Goal: Check status: Check status

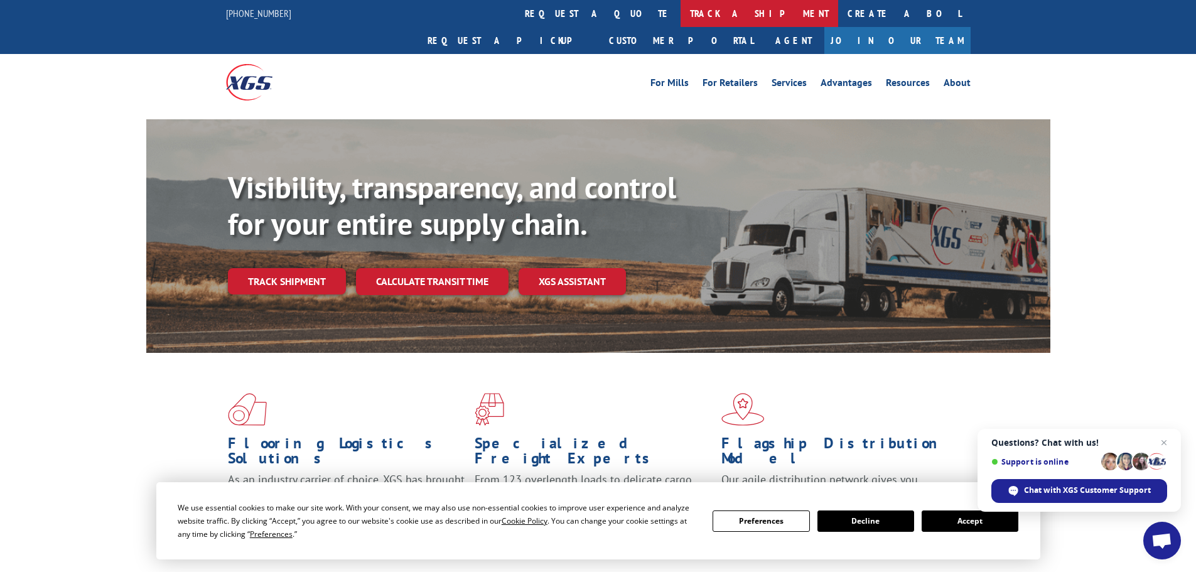
click at [681, 8] on link "track a shipment" at bounding box center [760, 13] width 158 height 27
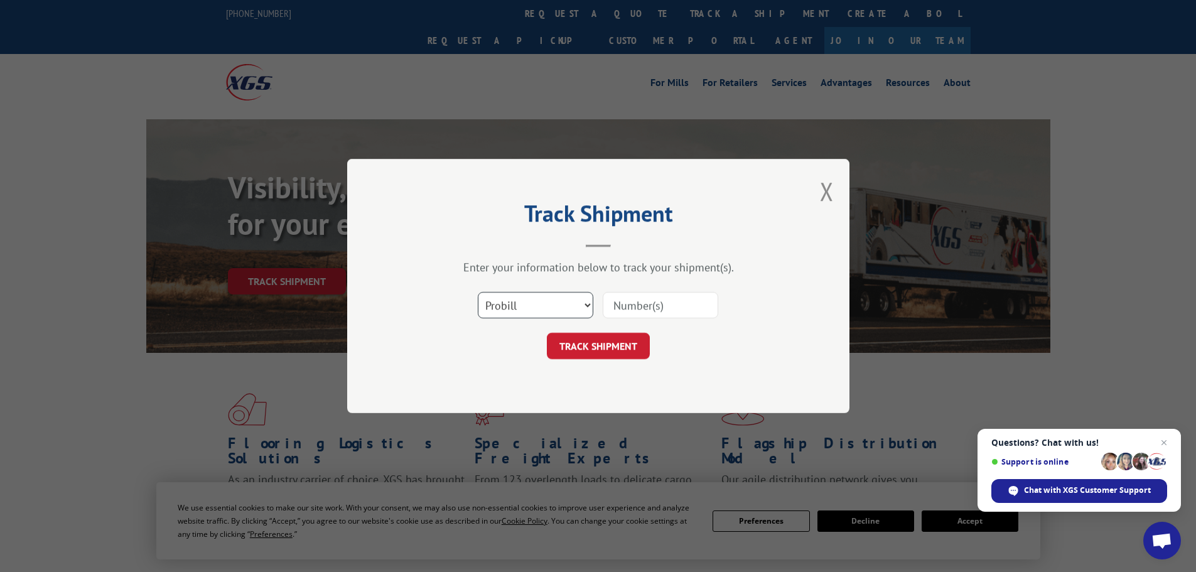
click at [587, 305] on select "Select category... Probill BOL PO" at bounding box center [536, 305] width 116 height 26
select select "bol"
click at [478, 292] on select "Select category... Probill BOL PO" at bounding box center [536, 305] width 116 height 26
click at [630, 305] on input at bounding box center [661, 305] width 116 height 26
type input "018009250904"
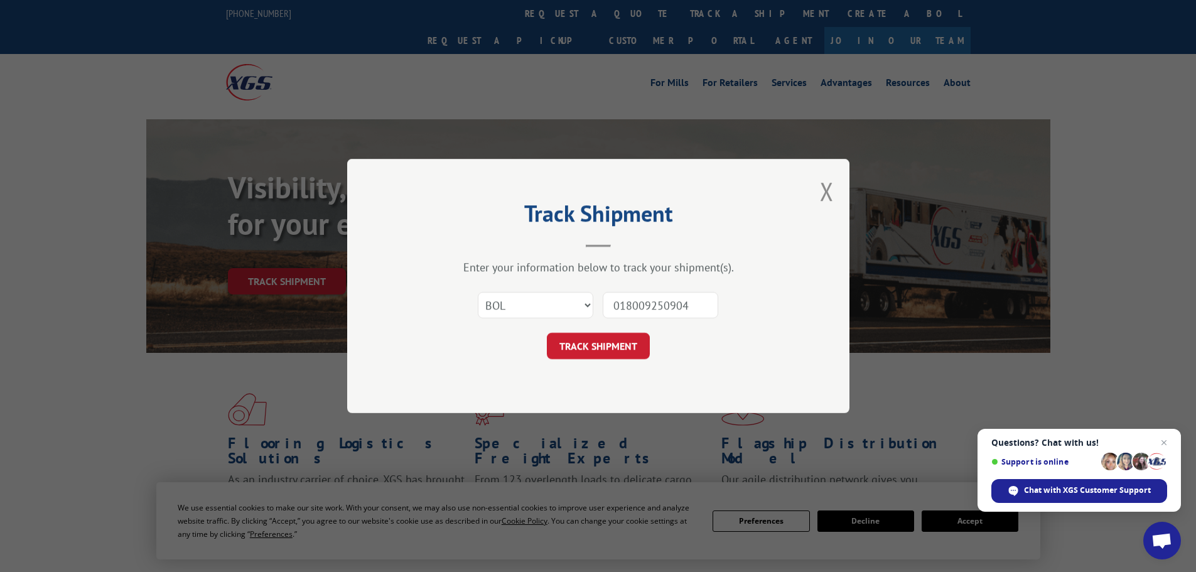
click at [547, 333] on button "TRACK SHIPMENT" at bounding box center [598, 346] width 103 height 26
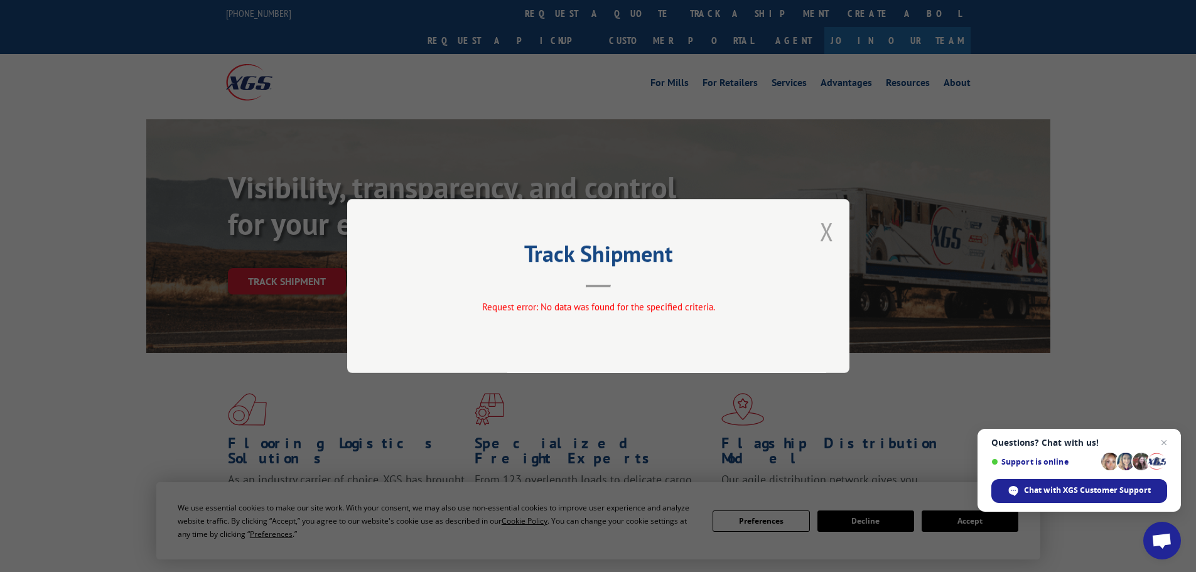
click at [828, 231] on button "Close modal" at bounding box center [827, 231] width 14 height 33
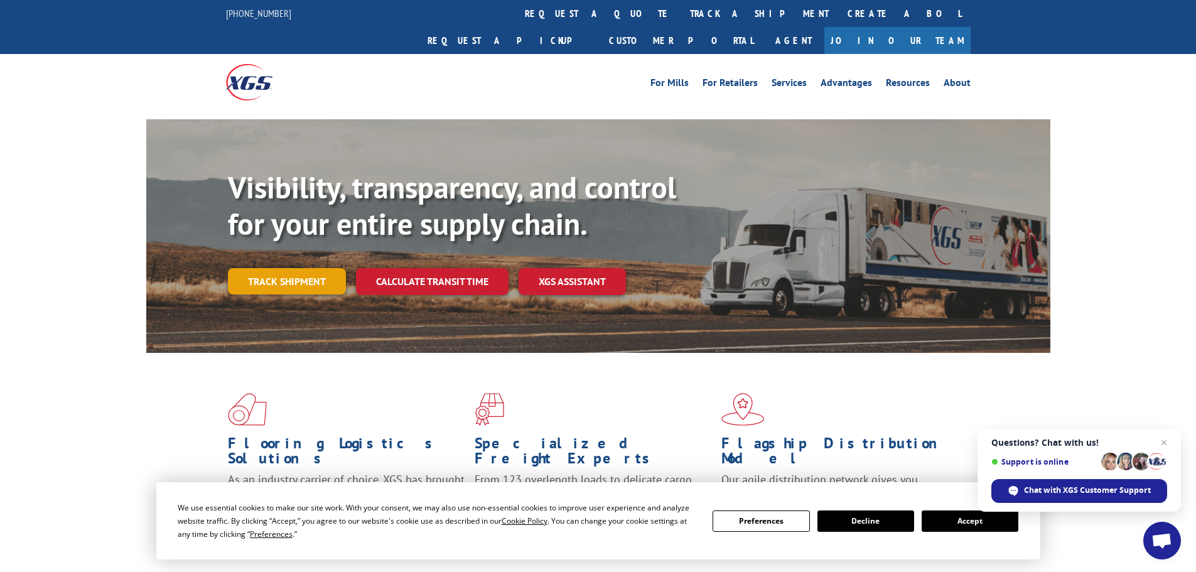
click at [279, 268] on link "Track shipment" at bounding box center [287, 281] width 118 height 26
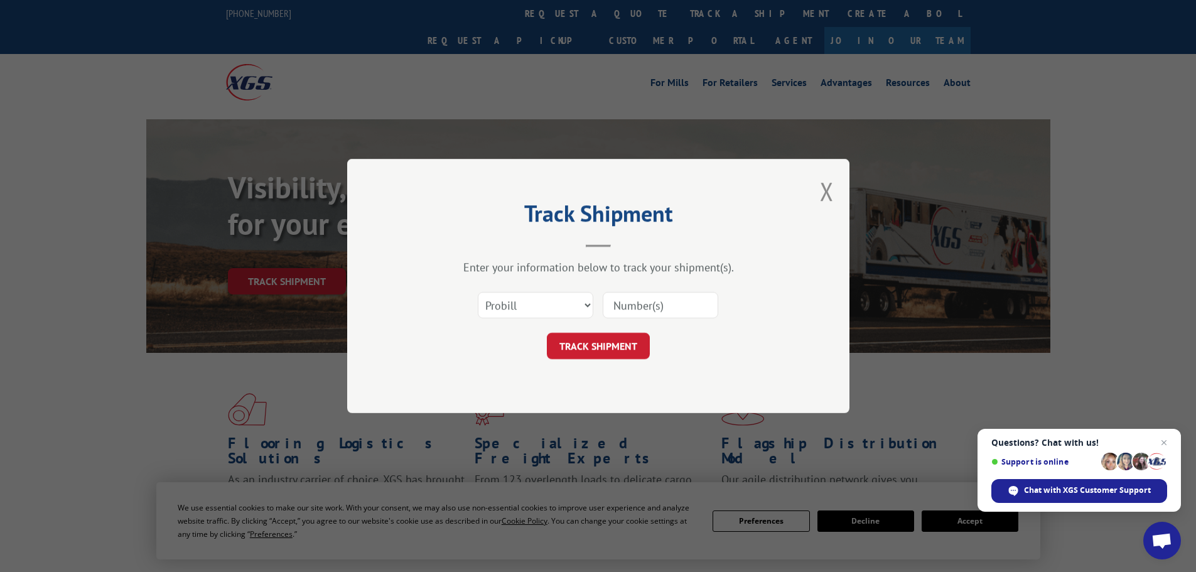
click at [629, 302] on input at bounding box center [661, 305] width 116 height 26
type input "018009250904"
click at [613, 350] on button "TRACK SHIPMENT" at bounding box center [598, 346] width 103 height 26
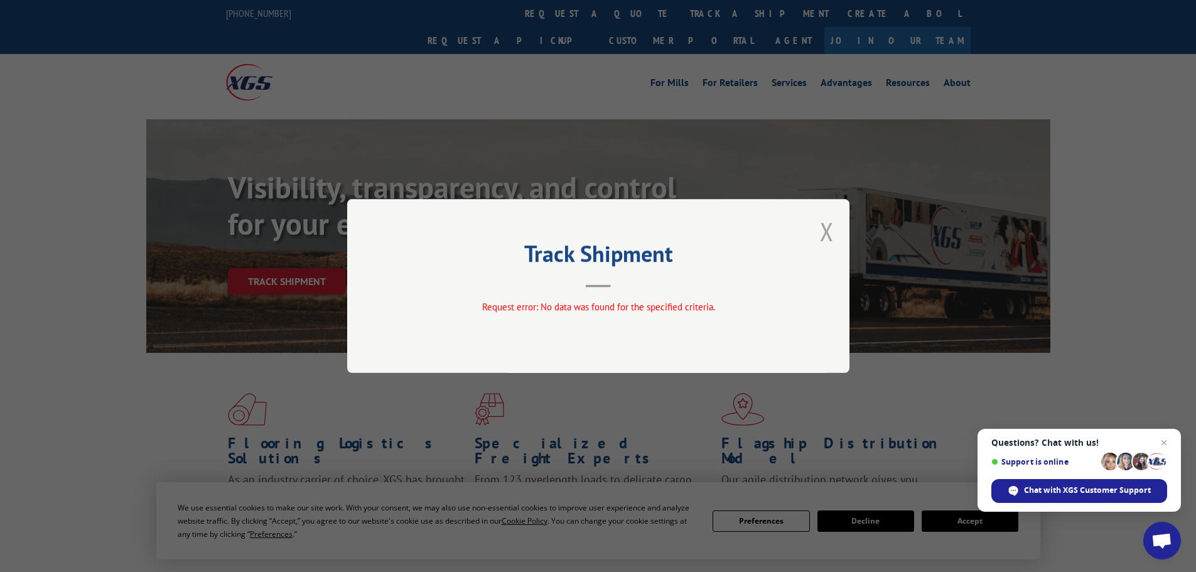
click at [831, 228] on button "Close modal" at bounding box center [827, 231] width 14 height 33
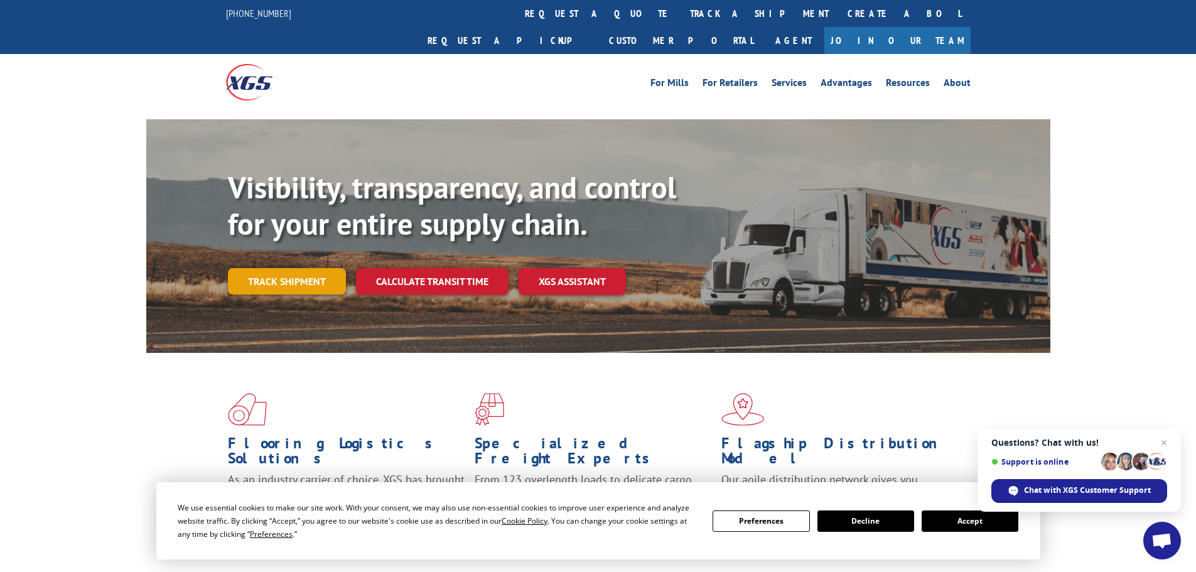
click at [294, 268] on link "Track shipment" at bounding box center [287, 281] width 118 height 26
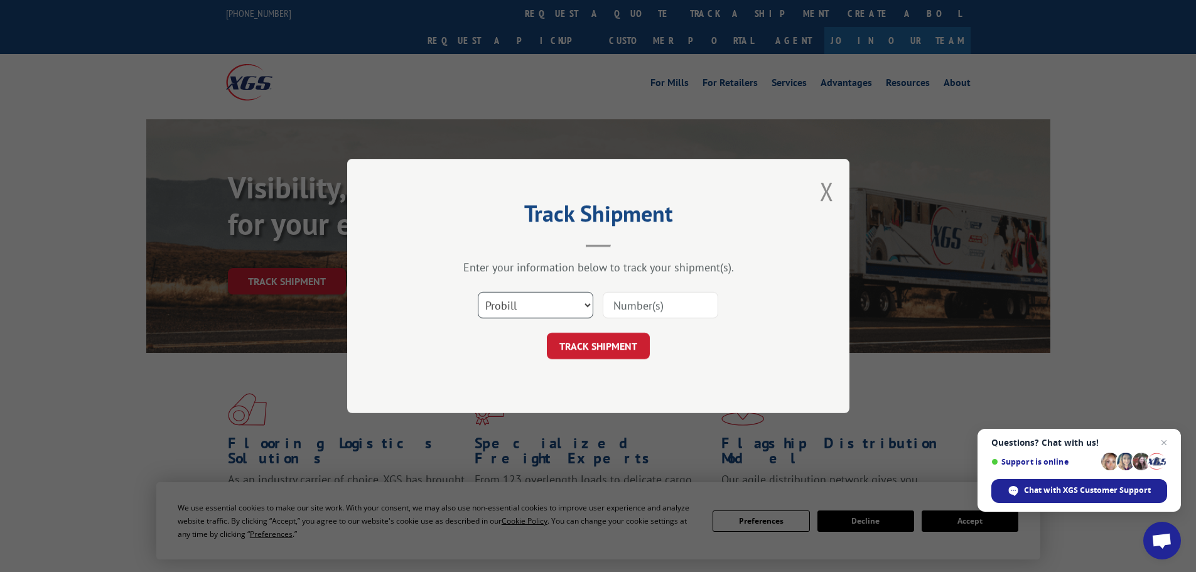
click at [561, 294] on select "Select category... Probill BOL PO" at bounding box center [536, 305] width 116 height 26
click at [587, 305] on select "Select category... Probill BOL PO" at bounding box center [536, 305] width 116 height 26
select select "bol"
click at [478, 292] on select "Select category... Probill BOL PO" at bounding box center [536, 305] width 116 height 26
click at [648, 311] on input at bounding box center [661, 305] width 116 height 26
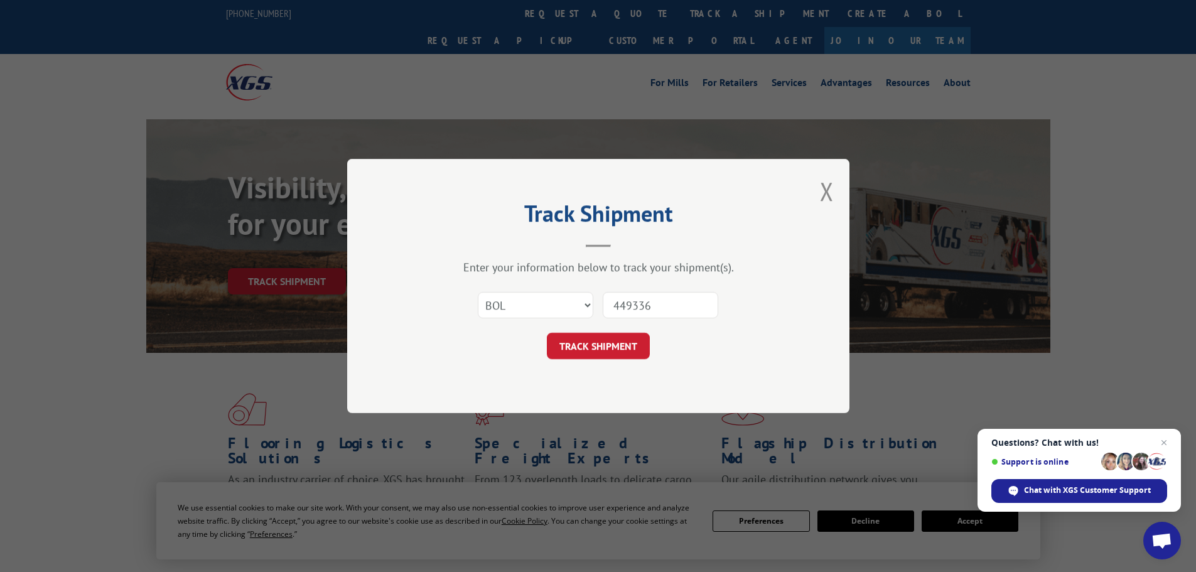
type input "449336"
click at [547, 333] on button "TRACK SHIPMENT" at bounding box center [598, 346] width 103 height 26
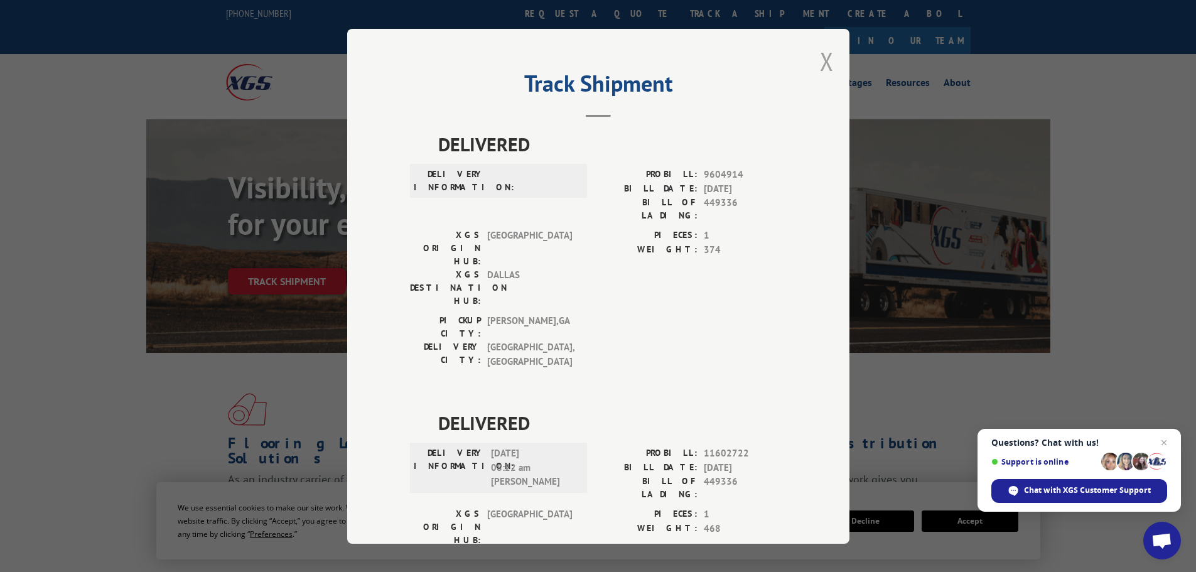
click at [824, 64] on button "Close modal" at bounding box center [827, 61] width 14 height 33
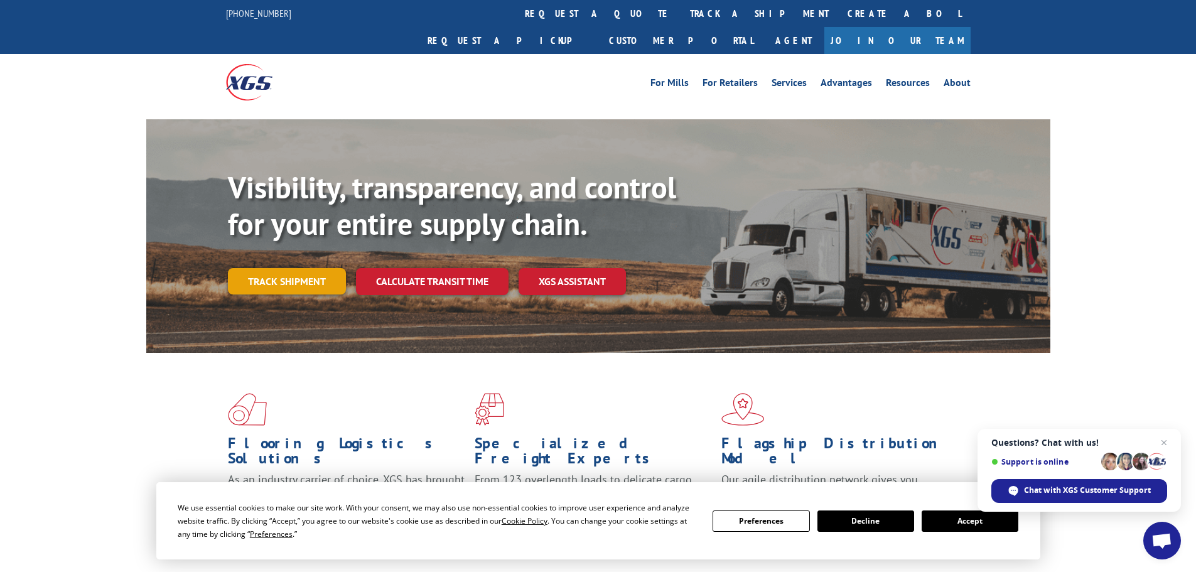
click at [293, 268] on link "Track shipment" at bounding box center [287, 281] width 118 height 26
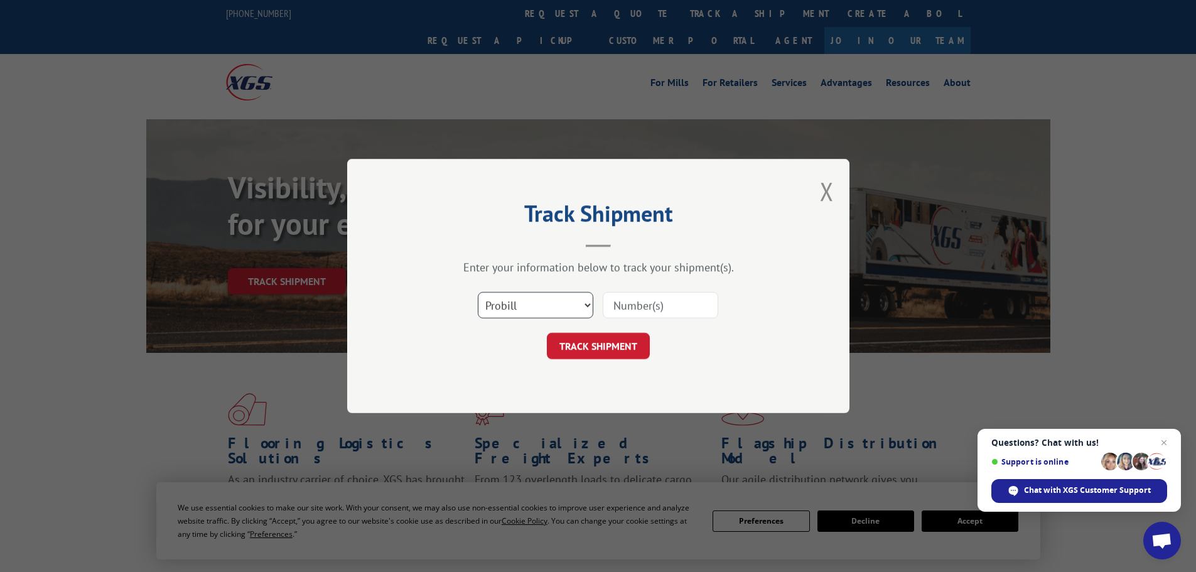
click at [564, 303] on select "Select category... Probill BOL PO" at bounding box center [536, 305] width 116 height 26
select select "po"
click at [478, 292] on select "Select category... Probill BOL PO" at bounding box center [536, 305] width 116 height 26
click at [641, 303] on input at bounding box center [661, 305] width 116 height 26
type input "018009250904"
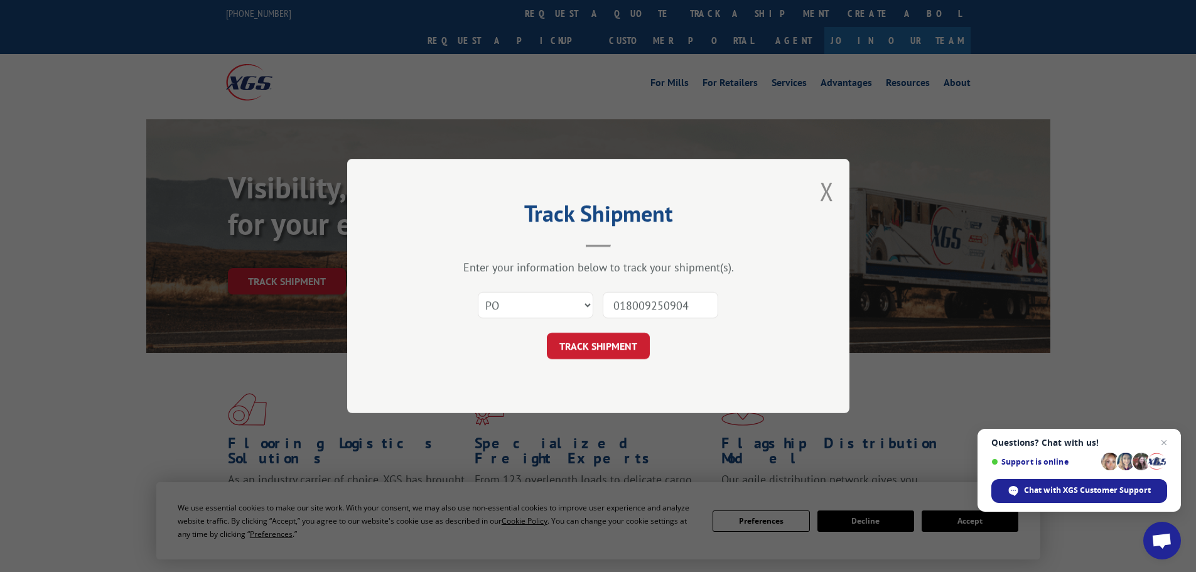
click at [547, 333] on button "TRACK SHIPMENT" at bounding box center [598, 346] width 103 height 26
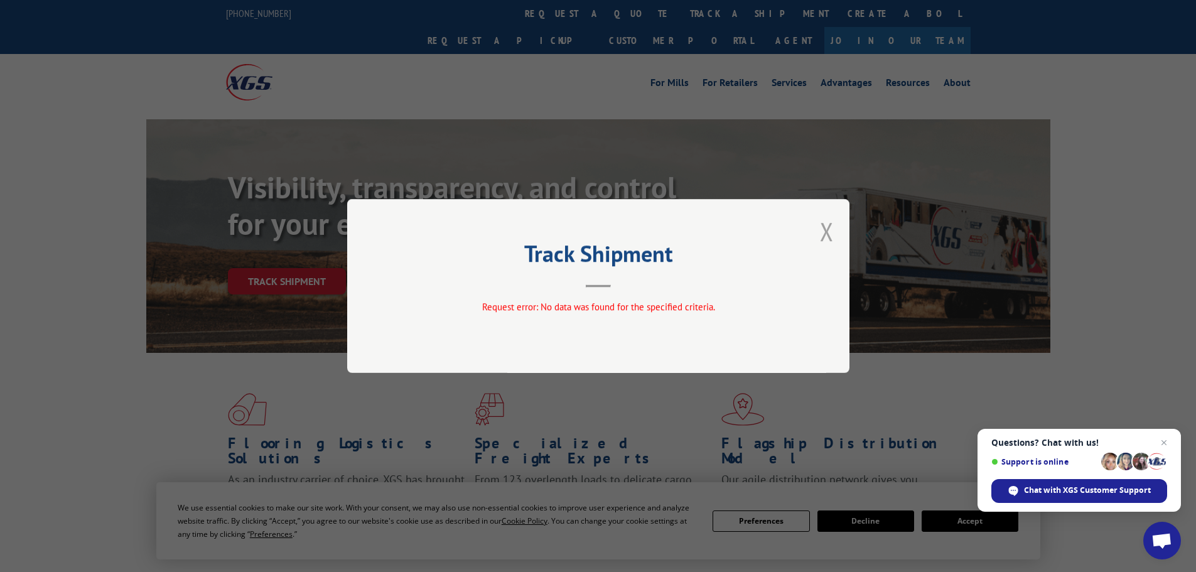
click at [828, 226] on button "Close modal" at bounding box center [827, 231] width 14 height 33
